Goal: Task Accomplishment & Management: Use online tool/utility

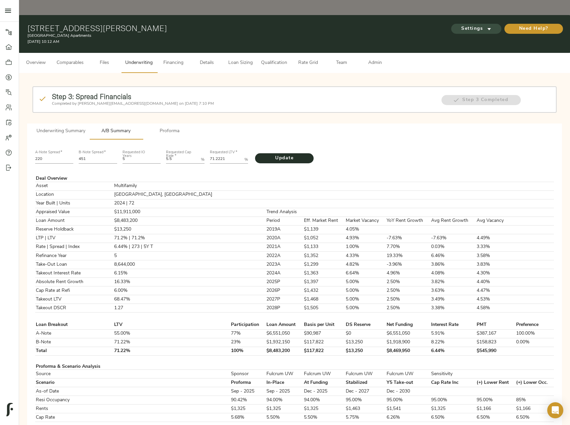
click at [460, 25] on span "Settings" at bounding box center [476, 29] width 37 height 8
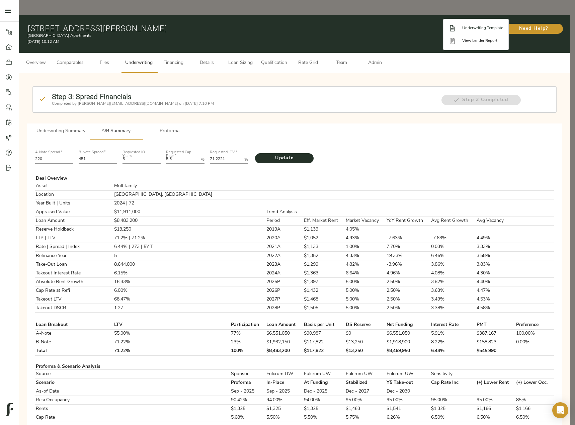
click at [473, 30] on span "Underwriting Template" at bounding box center [482, 28] width 41 height 6
click at [68, 112] on div at bounding box center [287, 212] width 575 height 425
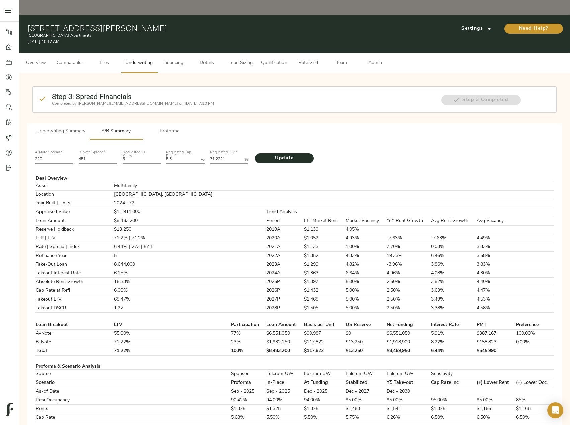
click at [68, 127] on span "Underwriting Summary" at bounding box center [60, 131] width 49 height 8
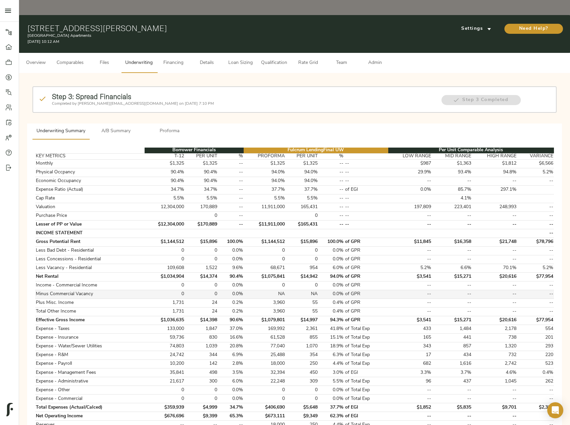
scroll to position [200, 0]
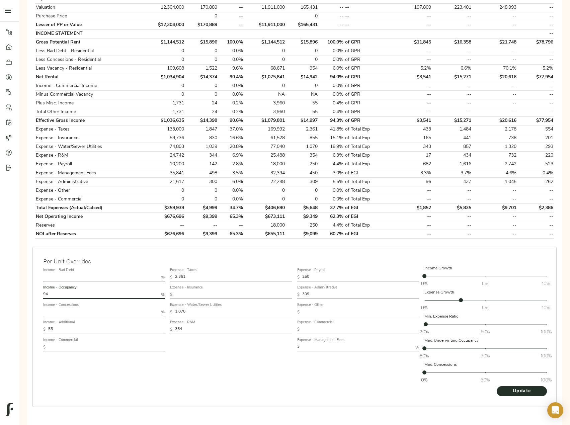
drag, startPoint x: 68, startPoint y: 281, endPoint x: 8, endPoint y: 272, distance: 60.3
click at [9, 271] on div "Pipeline Dashboard Portfolio Quotes Search Users Activity Account Help Sign Out…" at bounding box center [285, 125] width 570 height 618
click at [517, 387] on span "Update" at bounding box center [522, 391] width 37 height 8
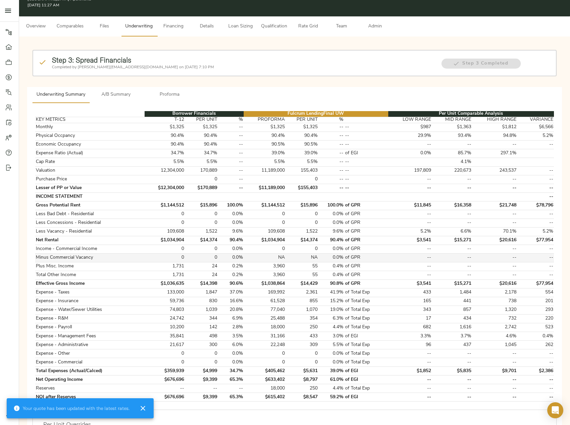
scroll to position [100, 0]
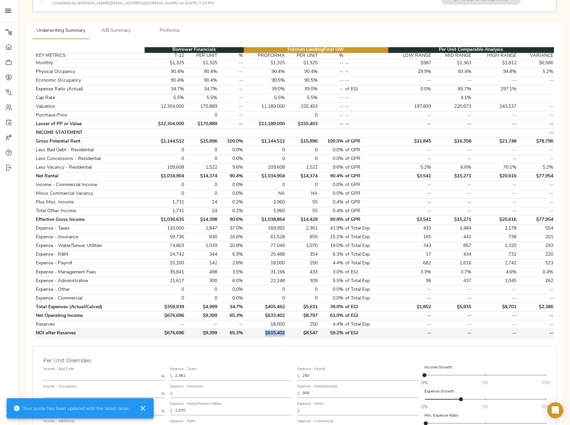
drag, startPoint x: 262, startPoint y: 317, endPoint x: 286, endPoint y: 317, distance: 23.4
click at [286, 329] on td "$615,402" at bounding box center [265, 333] width 42 height 9
copy td "$615,402"
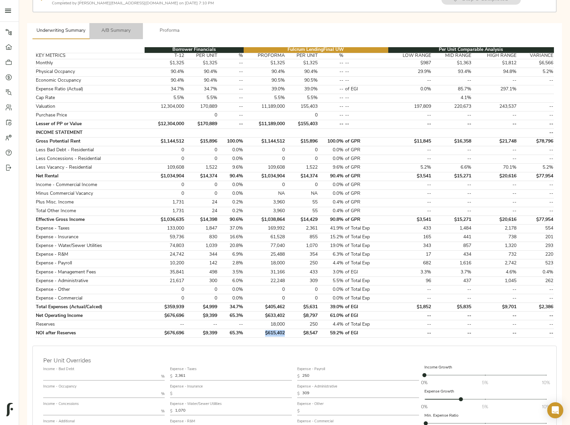
click at [133, 23] on button "A/B Summary" at bounding box center [116, 31] width 54 height 16
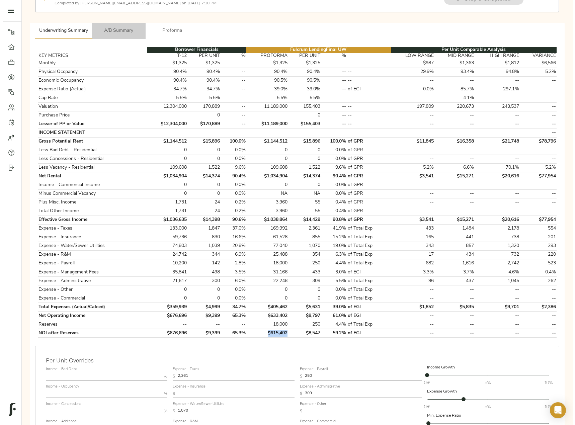
scroll to position [0, 0]
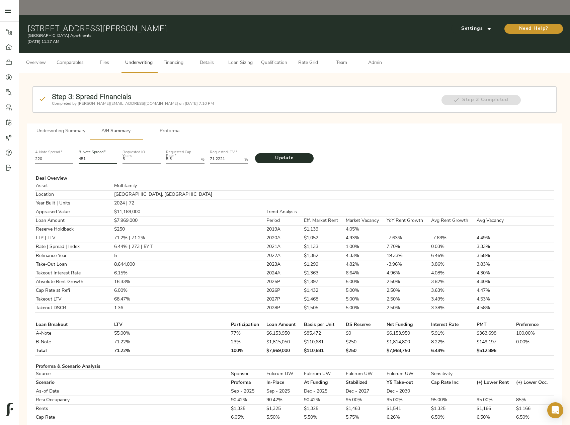
drag, startPoint x: 90, startPoint y: 145, endPoint x: 64, endPoint y: 145, distance: 25.8
click at [64, 145] on div "A-Note Spread   * 220 B-Note Spread   * 451 Requested IO Years 5 Requested Cap …" at bounding box center [294, 156] width 524 height 23
type input "533"
drag, startPoint x: 229, startPoint y: 144, endPoint x: 210, endPoint y: 144, distance: 19.4
click at [210, 156] on LTV "71.2221" at bounding box center [226, 160] width 32 height 8
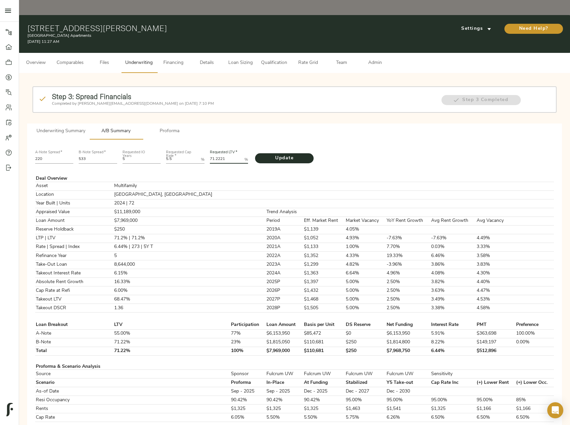
paste LTV "5.6359"
click at [288, 154] on span "Update" at bounding box center [284, 158] width 45 height 8
drag, startPoint x: 93, startPoint y: 144, endPoint x: 79, endPoint y: 144, distance: 13.7
click at [79, 156] on input "533" at bounding box center [98, 160] width 39 height 8
drag, startPoint x: 230, startPoint y: 144, endPoint x: 209, endPoint y: 144, distance: 20.4
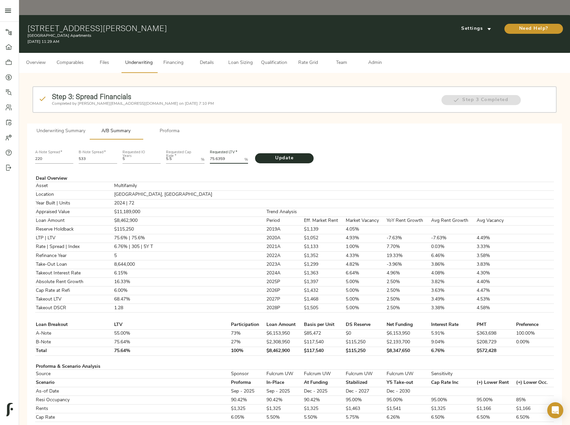
click at [209, 145] on div "Requested LTV   * 75.6359 %" at bounding box center [229, 156] width 44 height 23
paste LTV "6.6483"
type LTV "76.6483"
click at [286, 154] on span "Update" at bounding box center [284, 158] width 45 height 8
click at [102, 156] on input "533" at bounding box center [98, 160] width 39 height 8
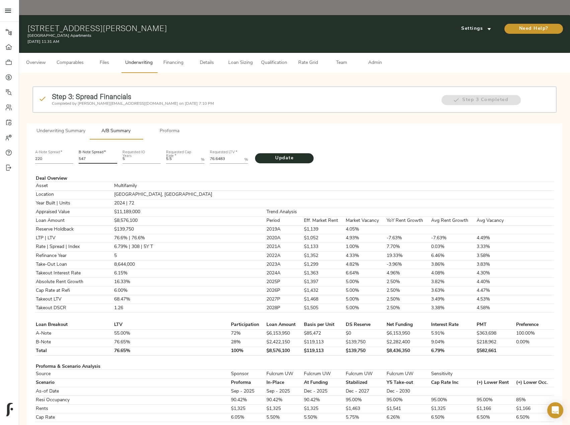
type input "547"
click at [255, 153] on button "Update" at bounding box center [284, 158] width 59 height 10
click at [71, 59] on span "Comparables" at bounding box center [70, 63] width 27 height 8
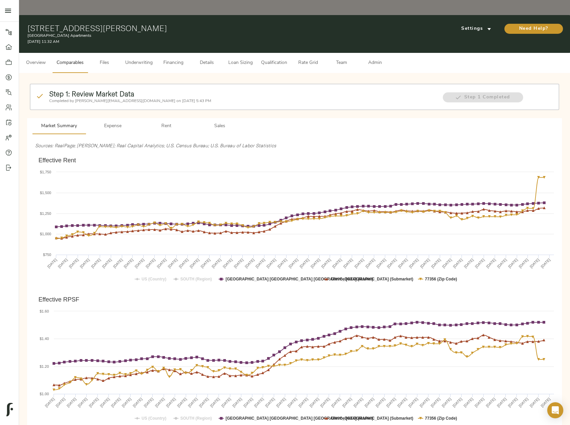
click at [218, 122] on span "Sales" at bounding box center [220, 126] width 46 height 8
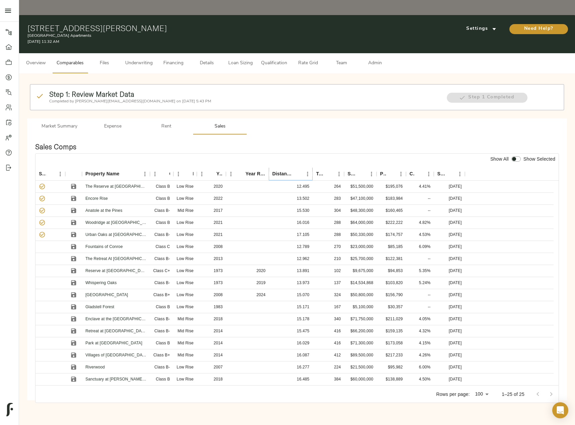
click at [296, 171] on icon "Sort" at bounding box center [298, 174] width 6 height 6
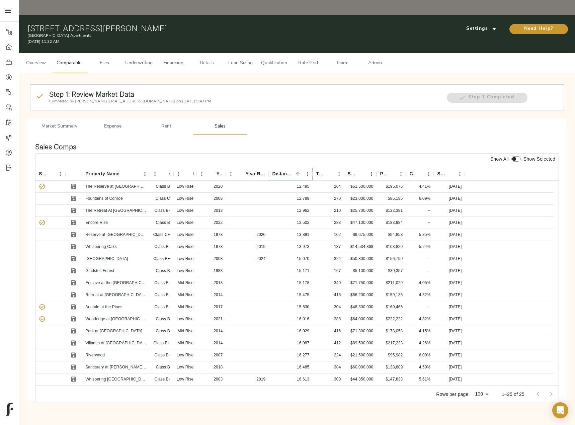
click at [296, 171] on icon "Sort" at bounding box center [298, 174] width 6 height 6
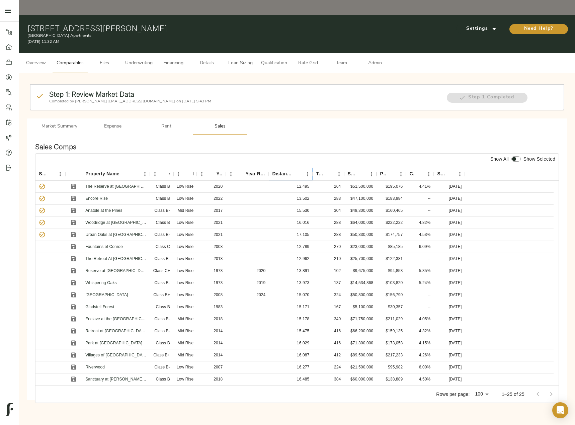
click at [296, 171] on icon "Sort" at bounding box center [298, 174] width 6 height 6
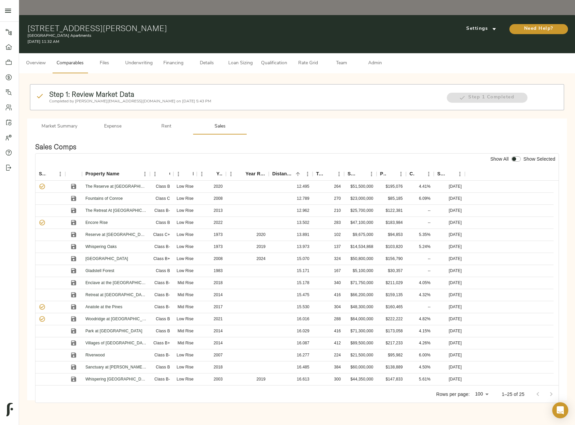
click at [170, 123] on span "Rent" at bounding box center [167, 127] width 46 height 8
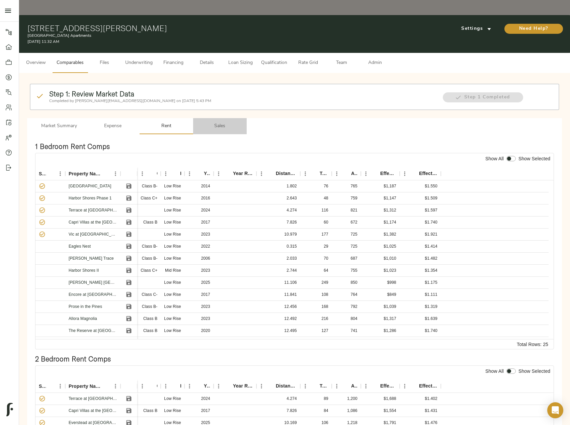
click at [219, 122] on span "Sales" at bounding box center [220, 126] width 46 height 8
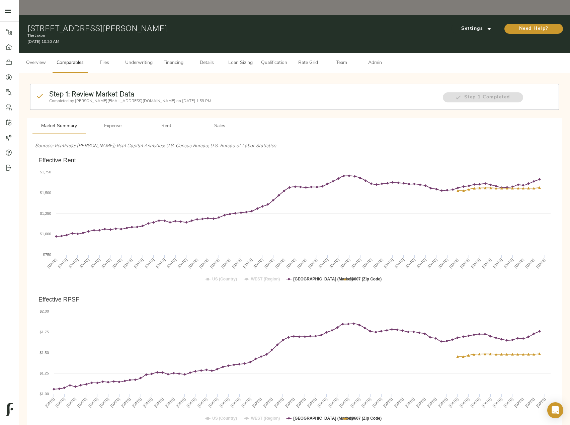
scroll to position [468, 0]
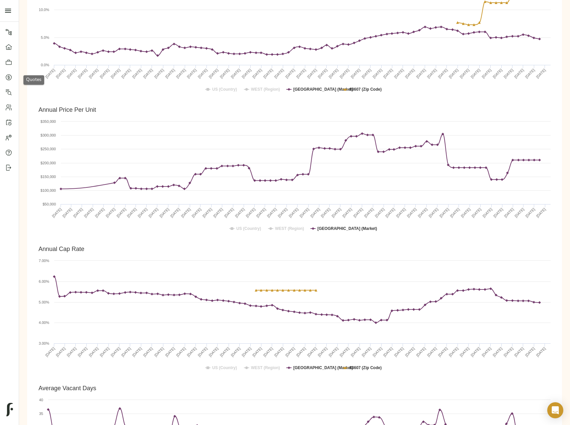
click at [9, 77] on icon at bounding box center [8, 77] width 7 height 7
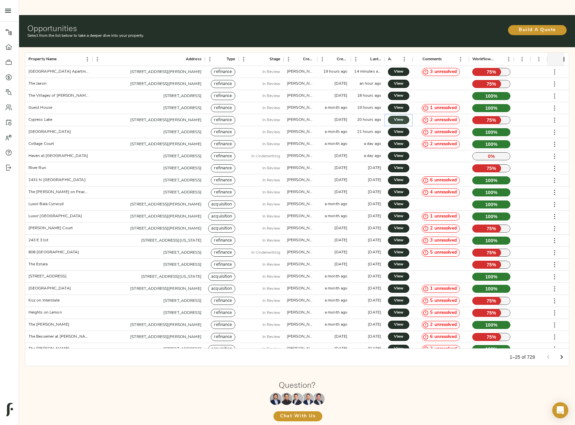
click at [401, 117] on span "View" at bounding box center [399, 120] width 8 height 7
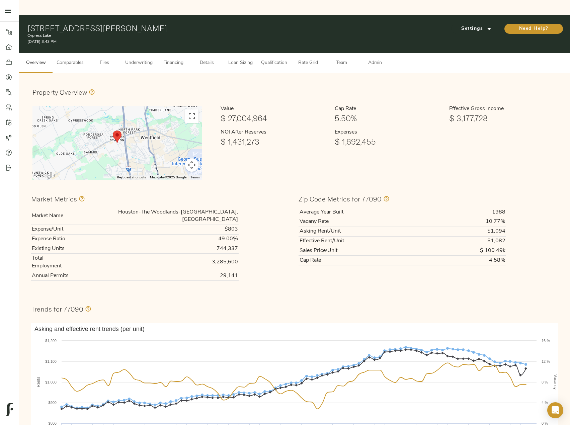
click at [135, 59] on span "Underwriting" at bounding box center [138, 63] width 27 height 8
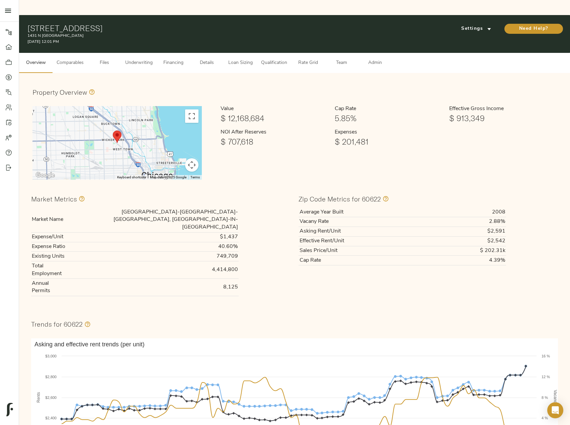
click at [95, 59] on span "Files" at bounding box center [104, 63] width 25 height 8
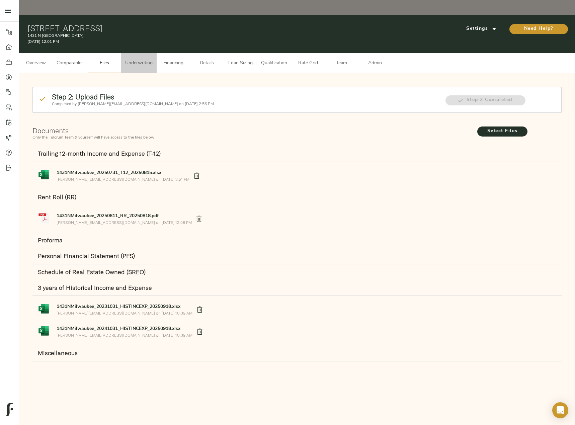
click at [138, 59] on span "Underwriting" at bounding box center [138, 63] width 27 height 8
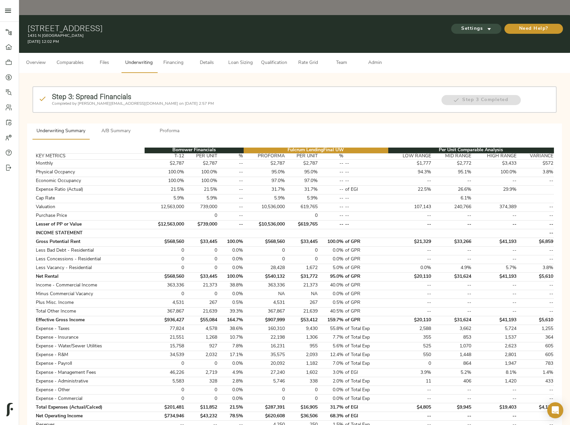
click at [470, 25] on span "Settings" at bounding box center [476, 29] width 37 height 8
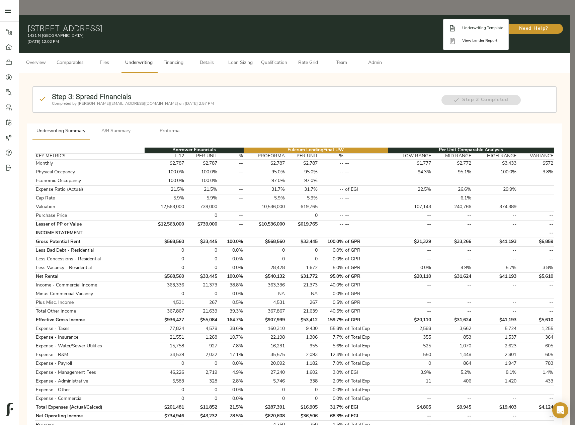
click at [475, 28] on span "Underwriting Template" at bounding box center [482, 28] width 41 height 6
